Goal: Navigation & Orientation: Find specific page/section

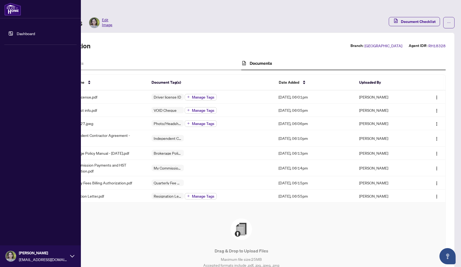
click at [17, 32] on link "Dashboard" at bounding box center [26, 33] width 18 height 5
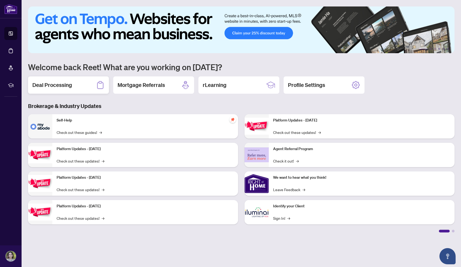
click at [65, 88] on h2 "Deal Processing" at bounding box center [52, 85] width 40 height 8
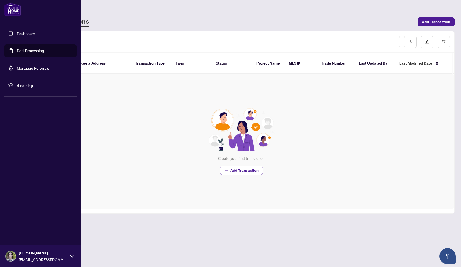
click at [37, 90] on li "rLearning" at bounding box center [40, 85] width 72 height 13
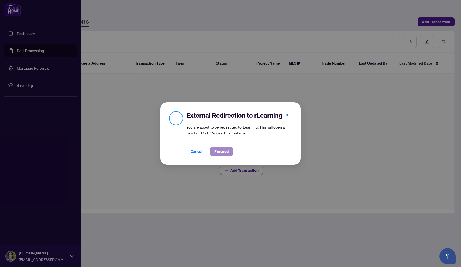
click at [220, 151] on span "Proceed" at bounding box center [221, 151] width 14 height 9
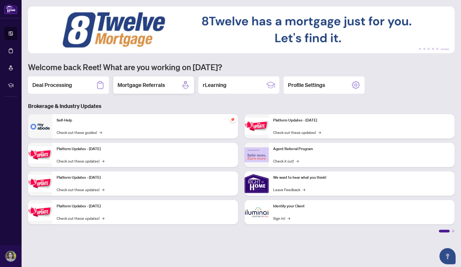
click at [162, 84] on h2 "Mortgage Referrals" at bounding box center [140, 85] width 47 height 8
